Goal: Information Seeking & Learning: Check status

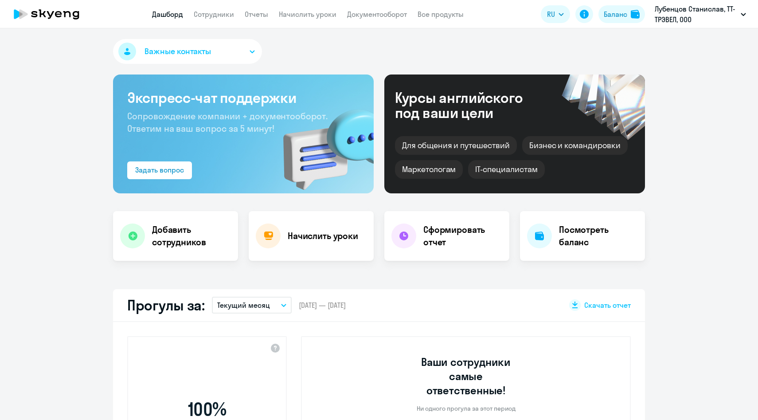
select select "30"
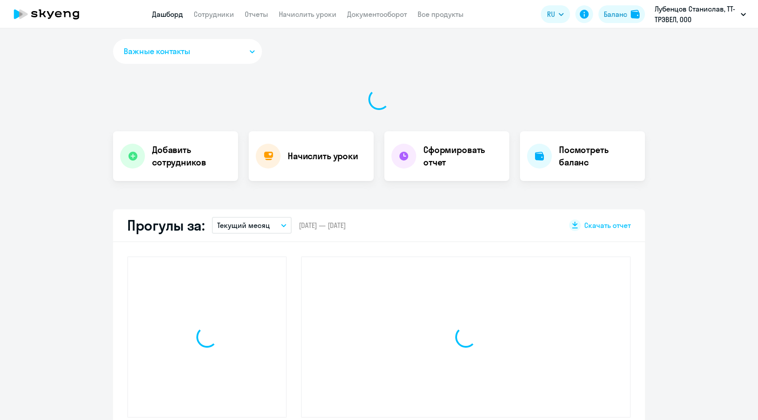
select select "30"
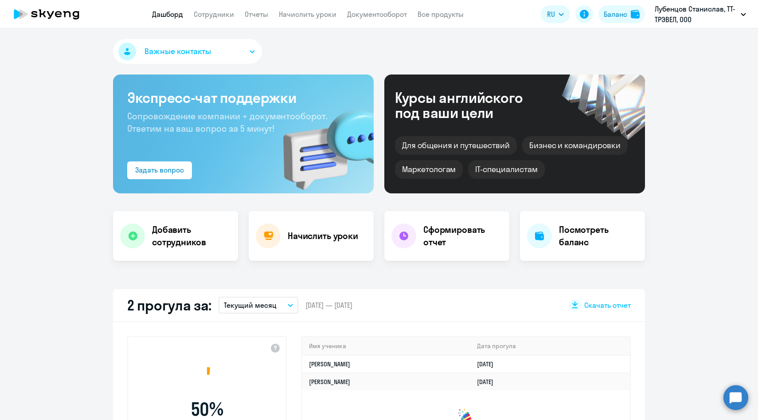
select select "30"
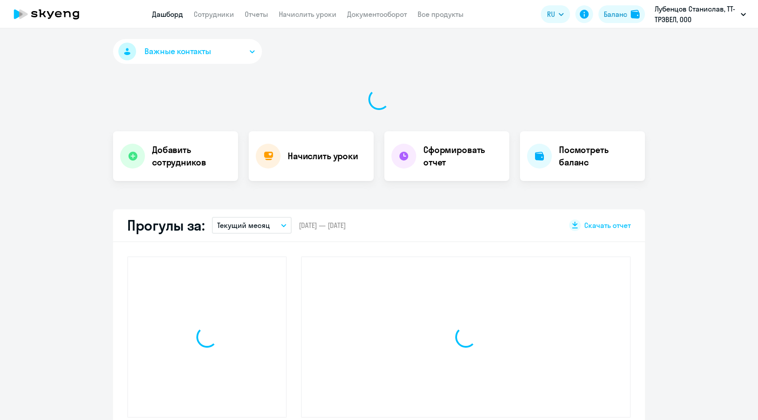
select select "30"
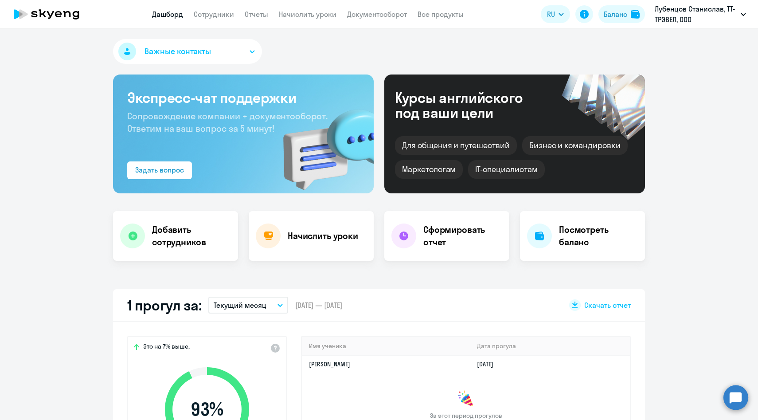
select select "30"
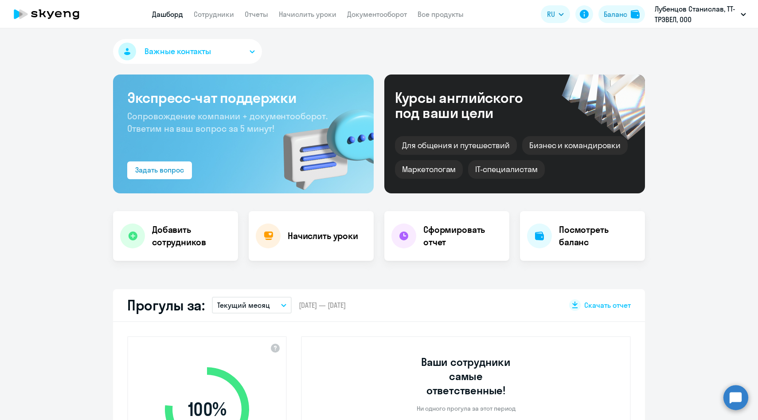
select select "30"
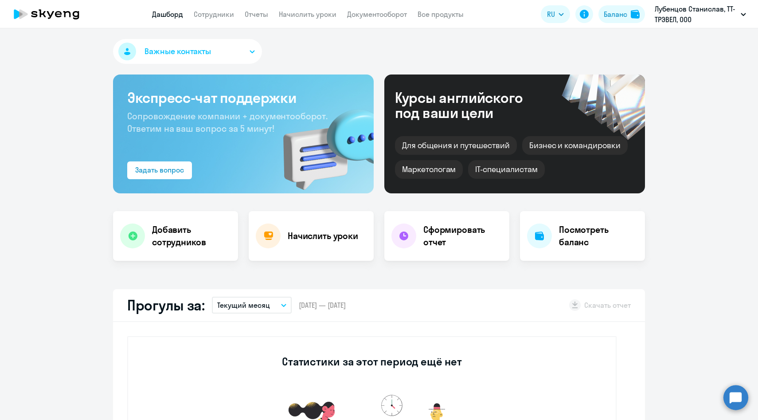
select select "30"
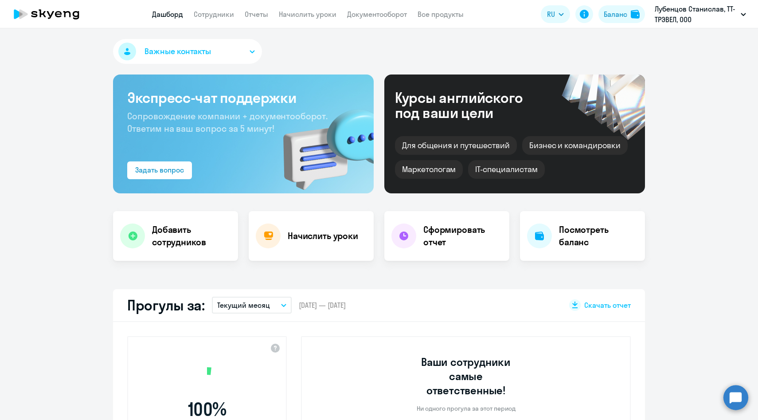
select select "30"
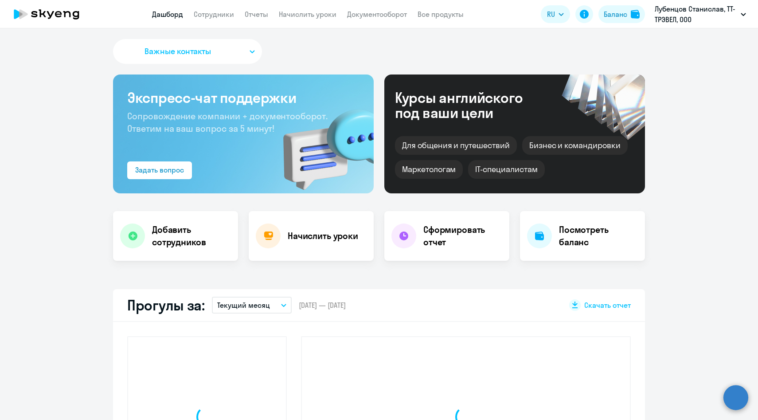
select select "30"
